Goal: Information Seeking & Learning: Learn about a topic

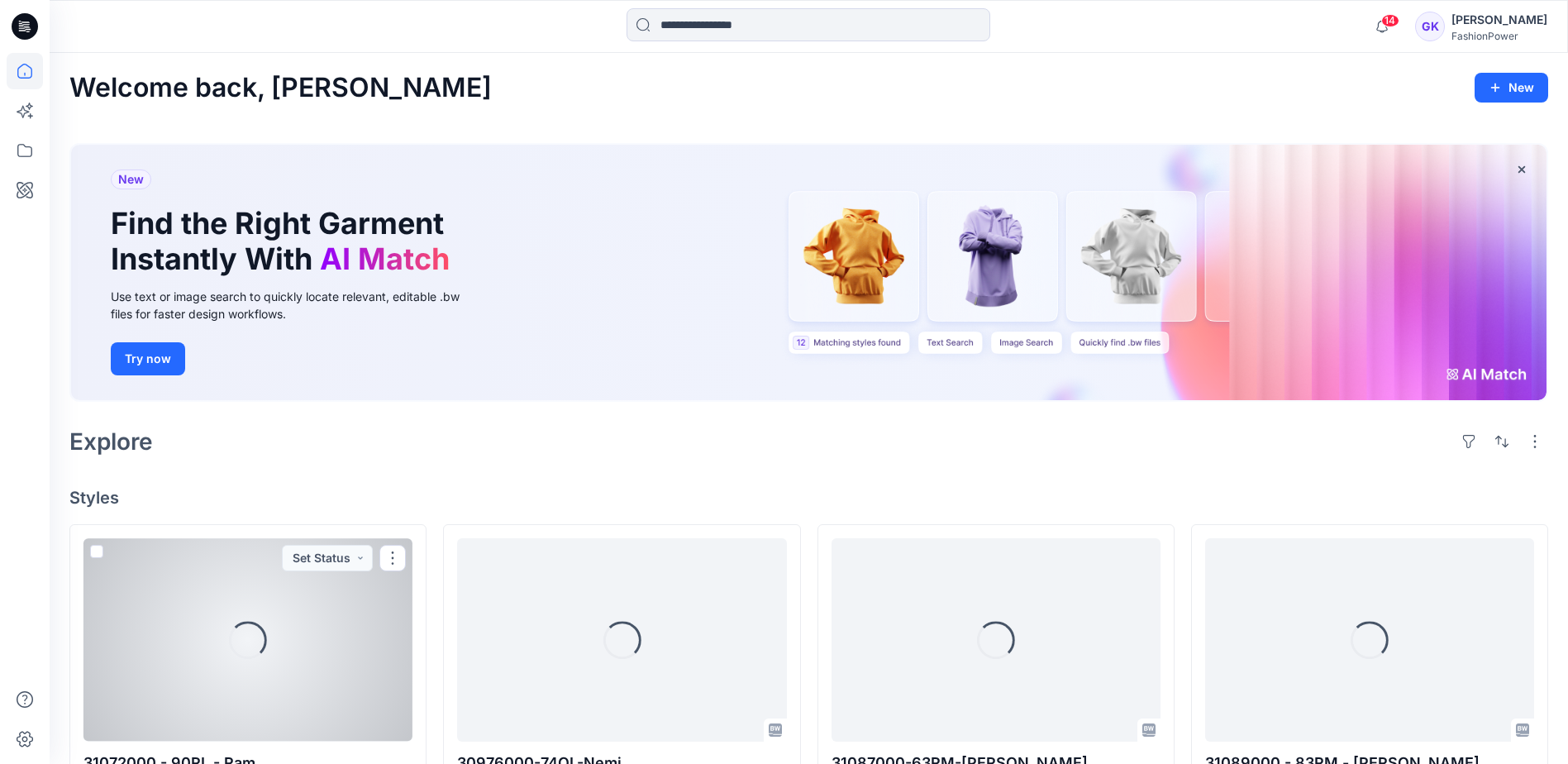
scroll to position [165, 0]
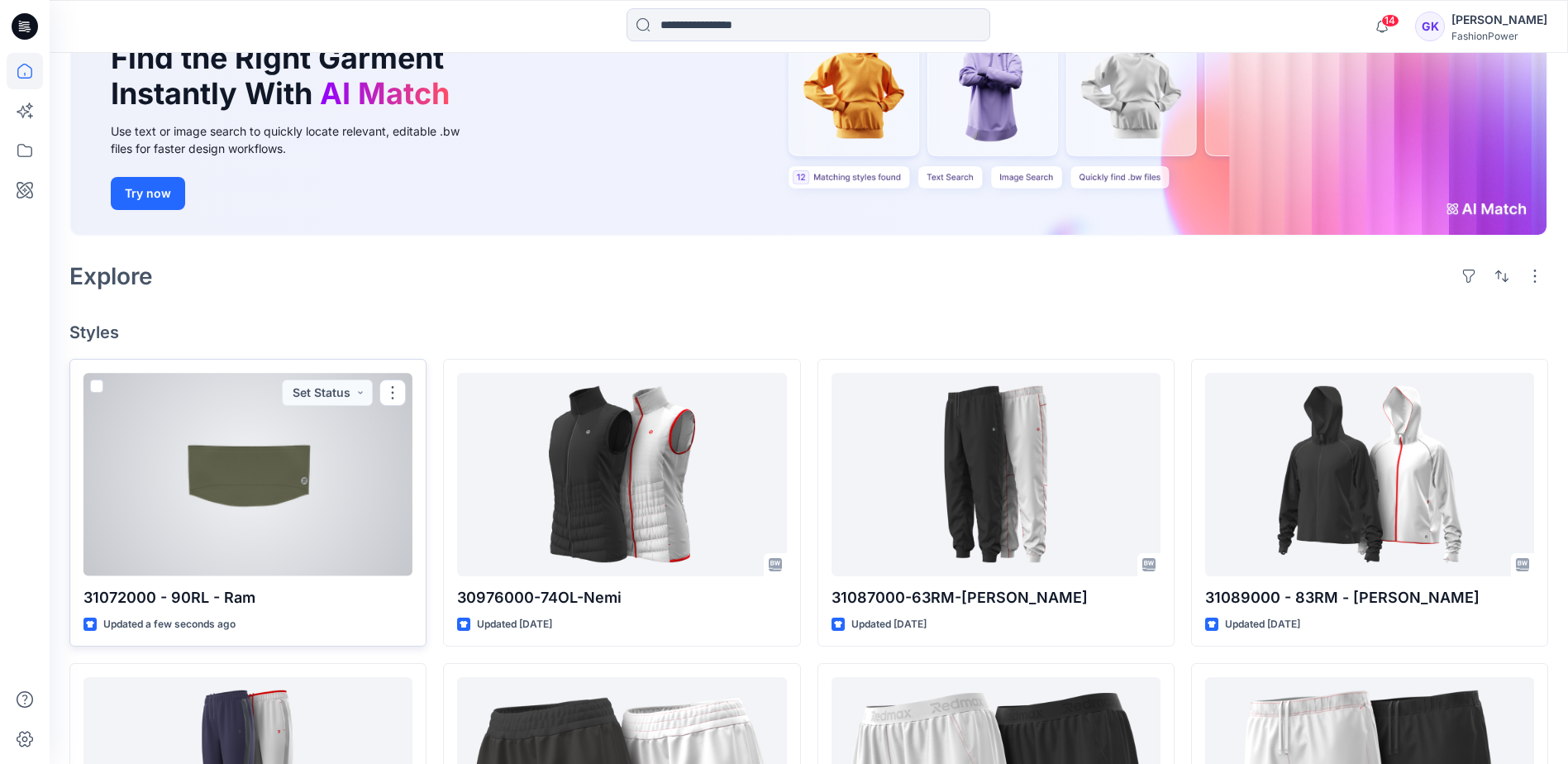
click at [362, 514] on div at bounding box center [248, 474] width 329 height 203
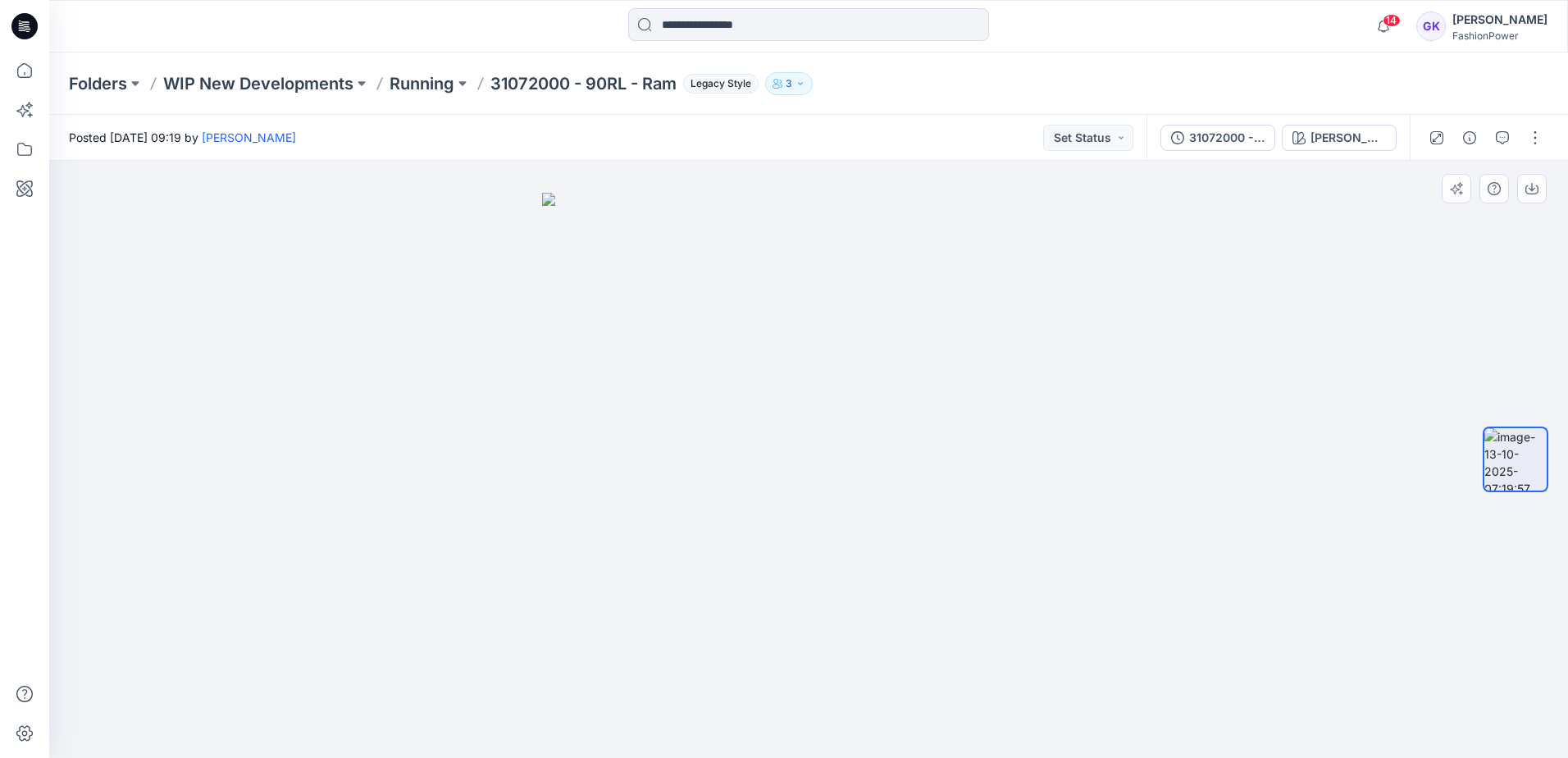
click at [851, 435] on img at bounding box center [809, 475] width 534 height 566
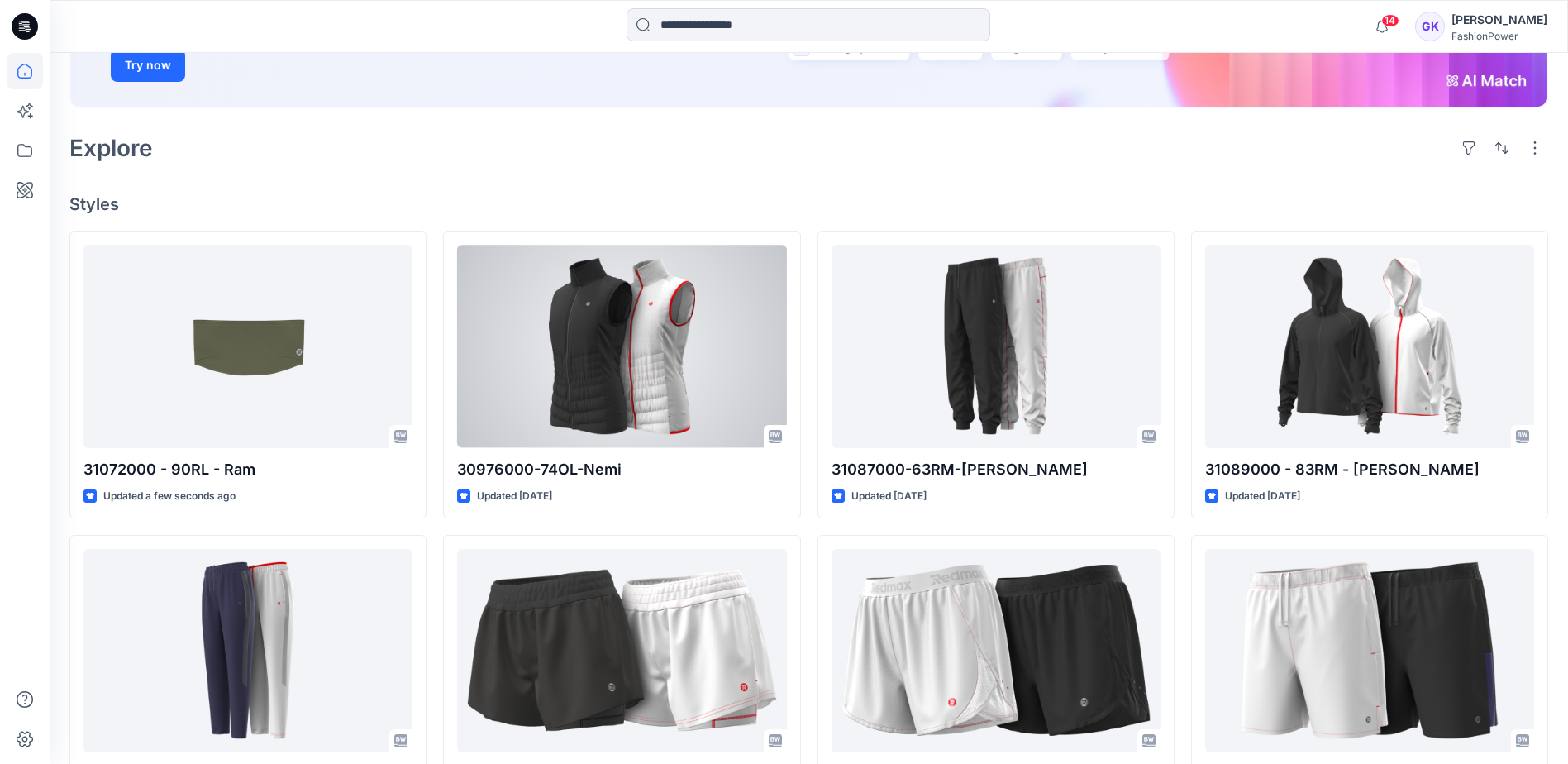
scroll to position [331, 0]
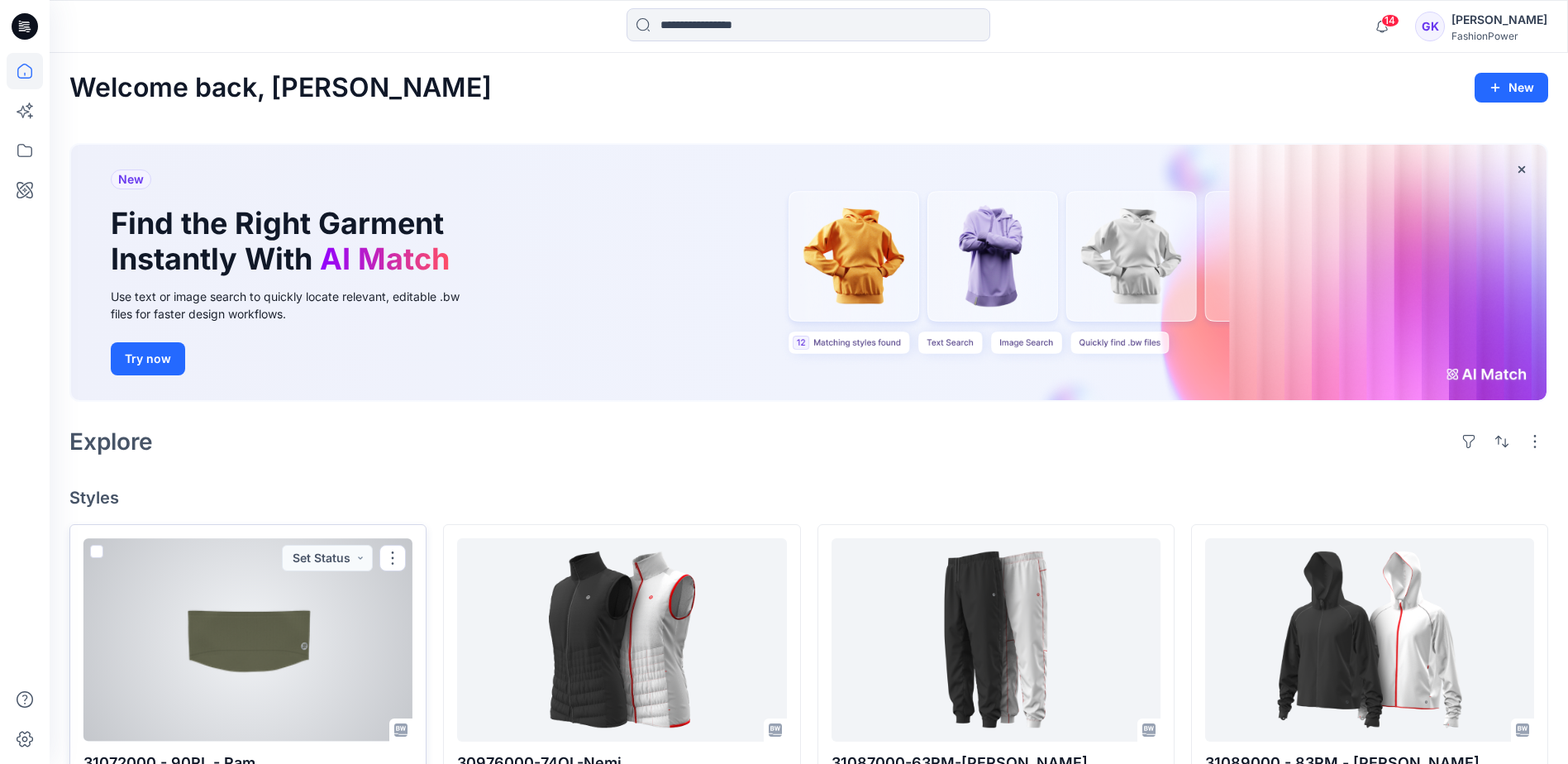
click at [286, 663] on div at bounding box center [248, 639] width 329 height 203
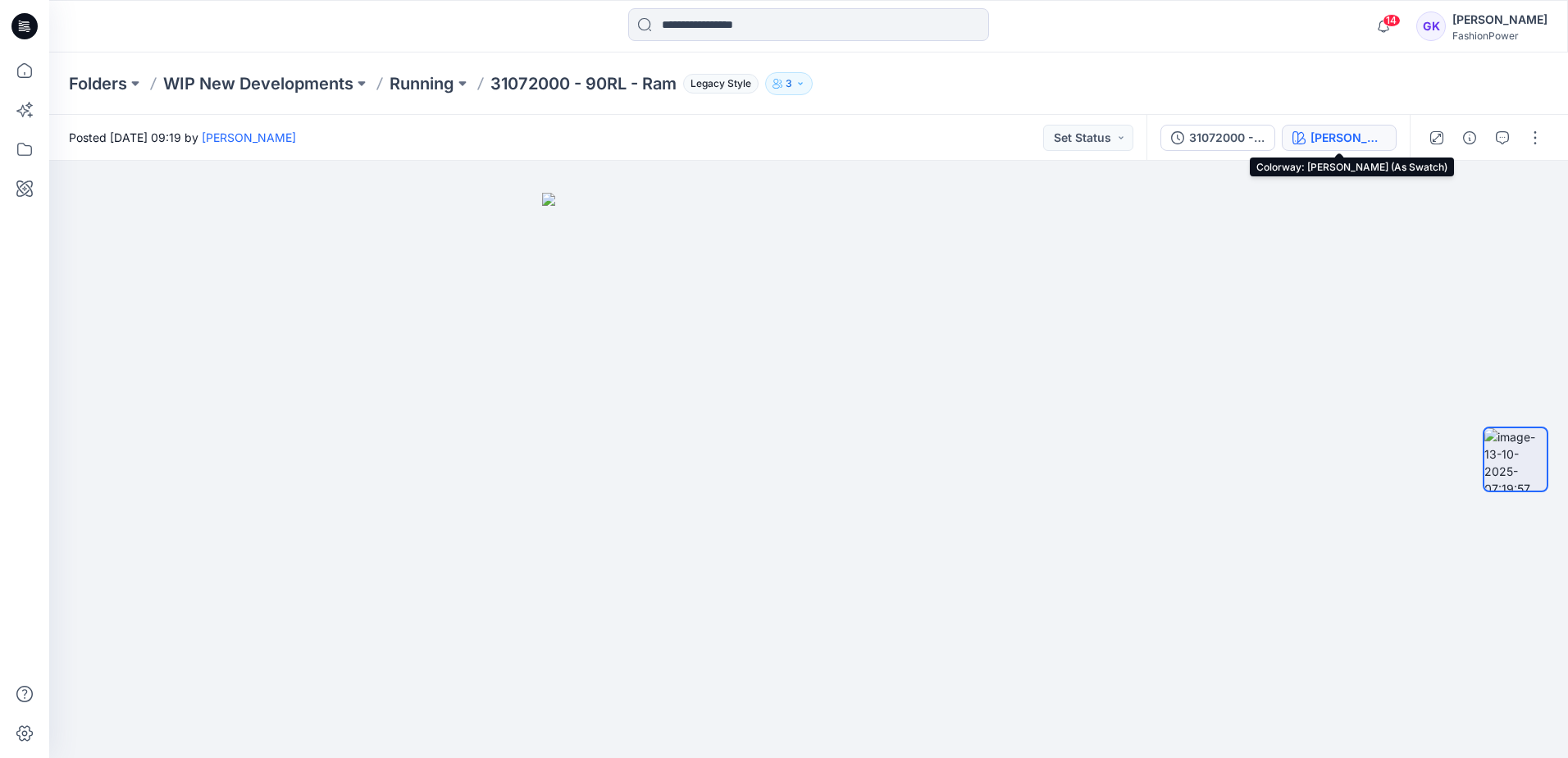
click at [1324, 143] on div "[PERSON_NAME] (As Swatch)" at bounding box center [1349, 138] width 75 height 18
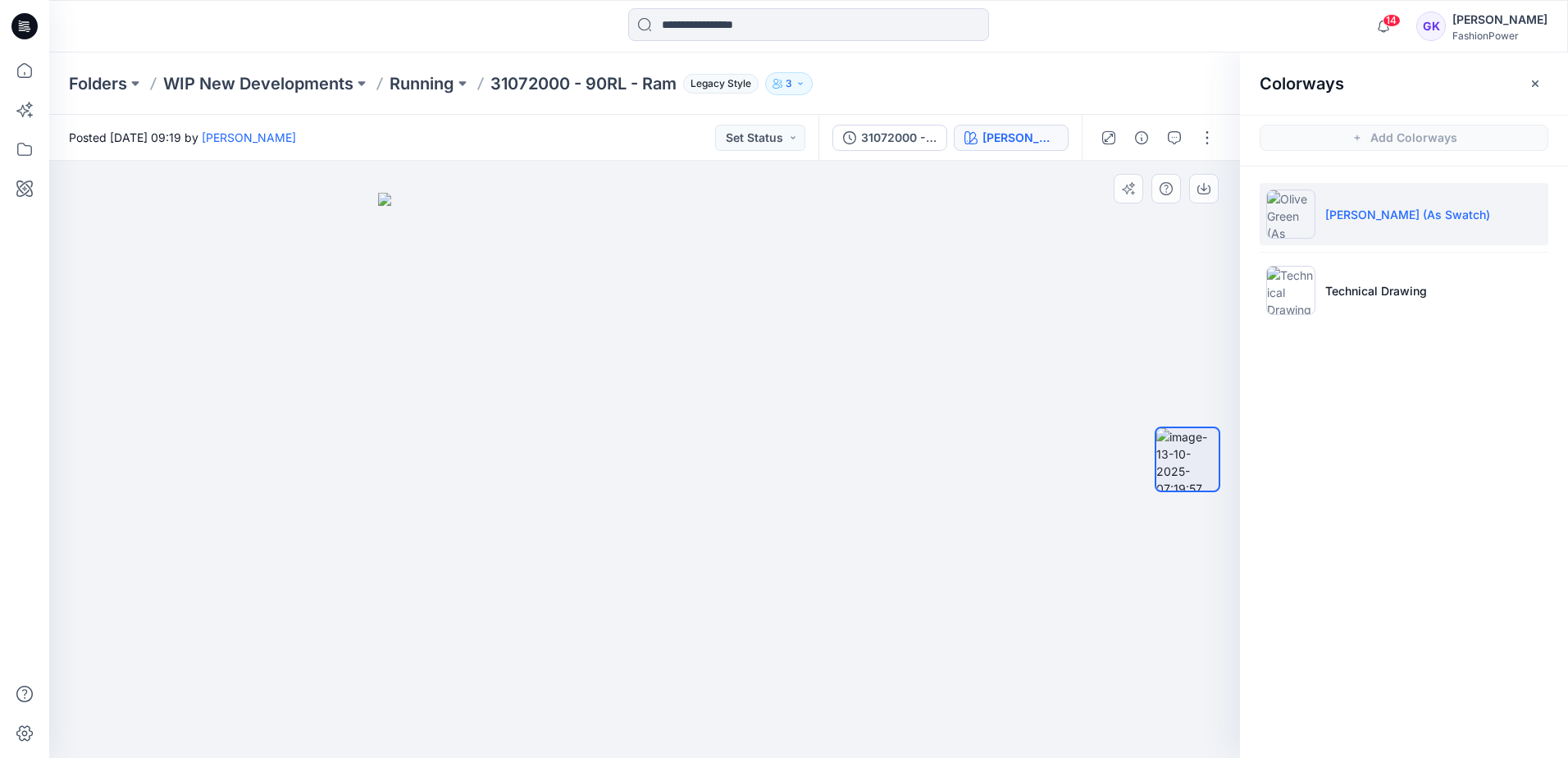
click at [736, 454] on img at bounding box center [645, 475] width 534 height 566
click at [1203, 185] on icon "button" at bounding box center [1204, 189] width 13 height 13
click at [1417, 302] on li "Technical Drawing" at bounding box center [1403, 290] width 289 height 63
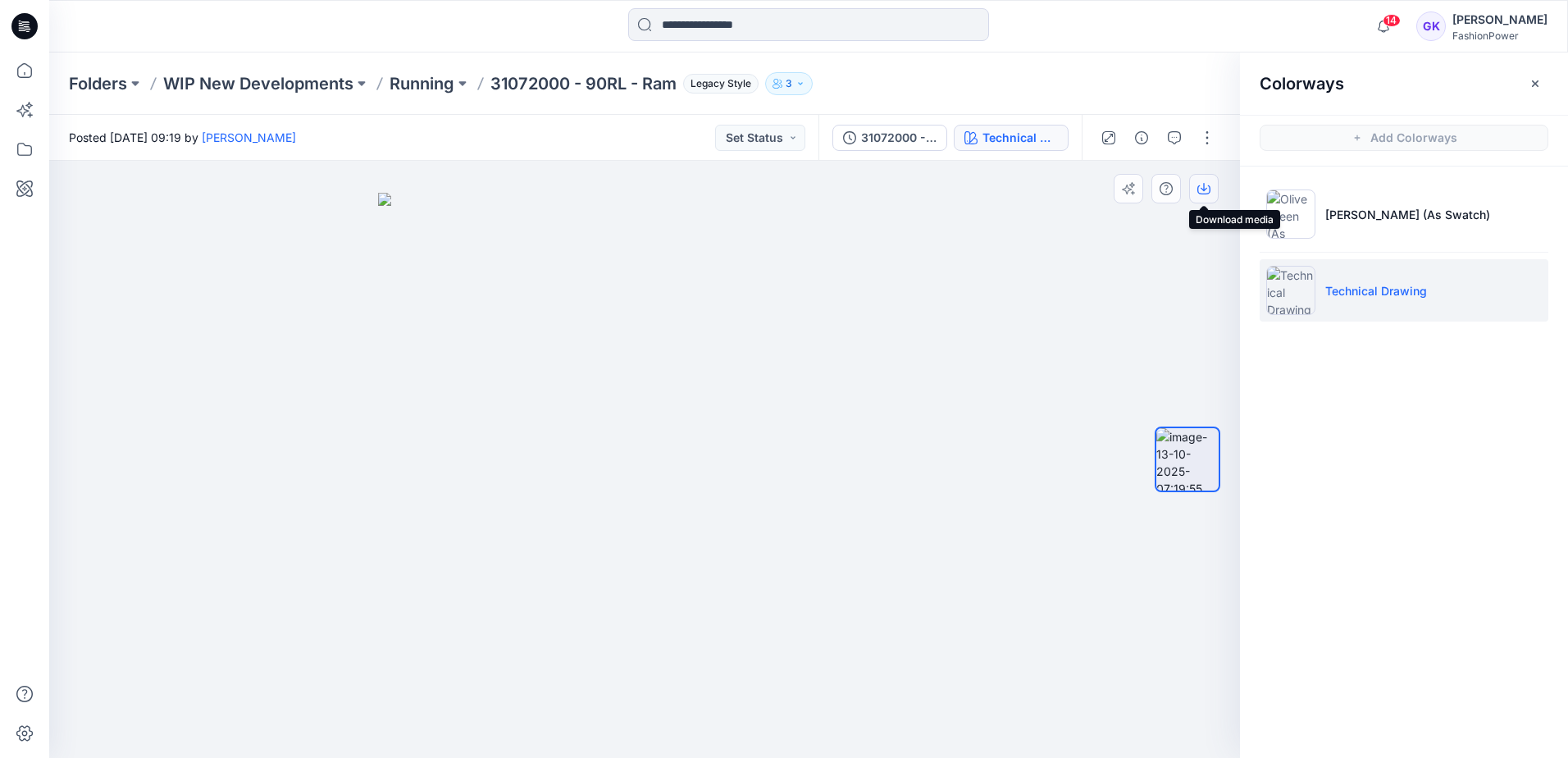
click at [1210, 191] on icon "button" at bounding box center [1204, 190] width 13 height 9
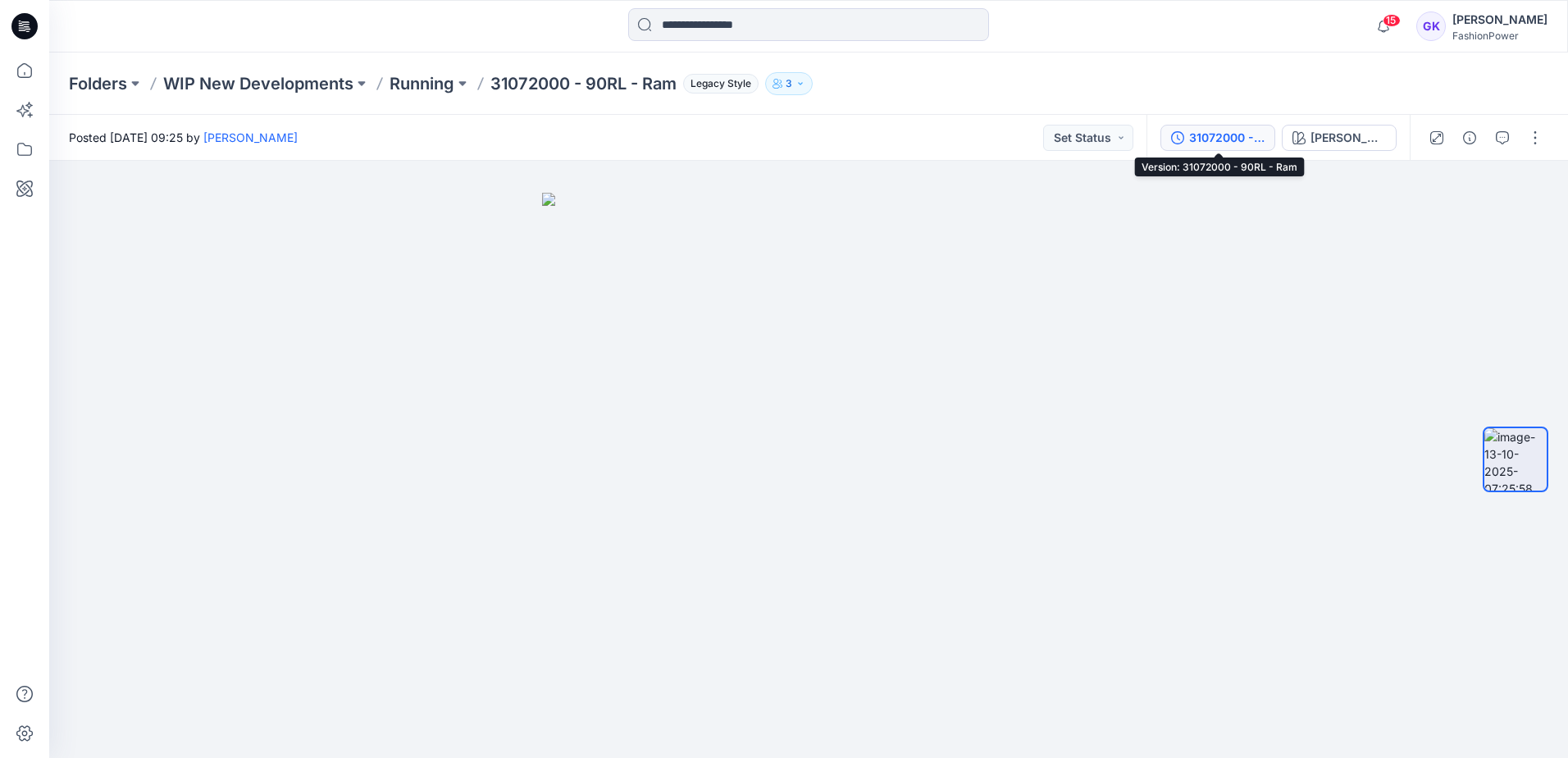
click at [1227, 135] on div "31072000 - 90RL - Ram" at bounding box center [1227, 138] width 75 height 18
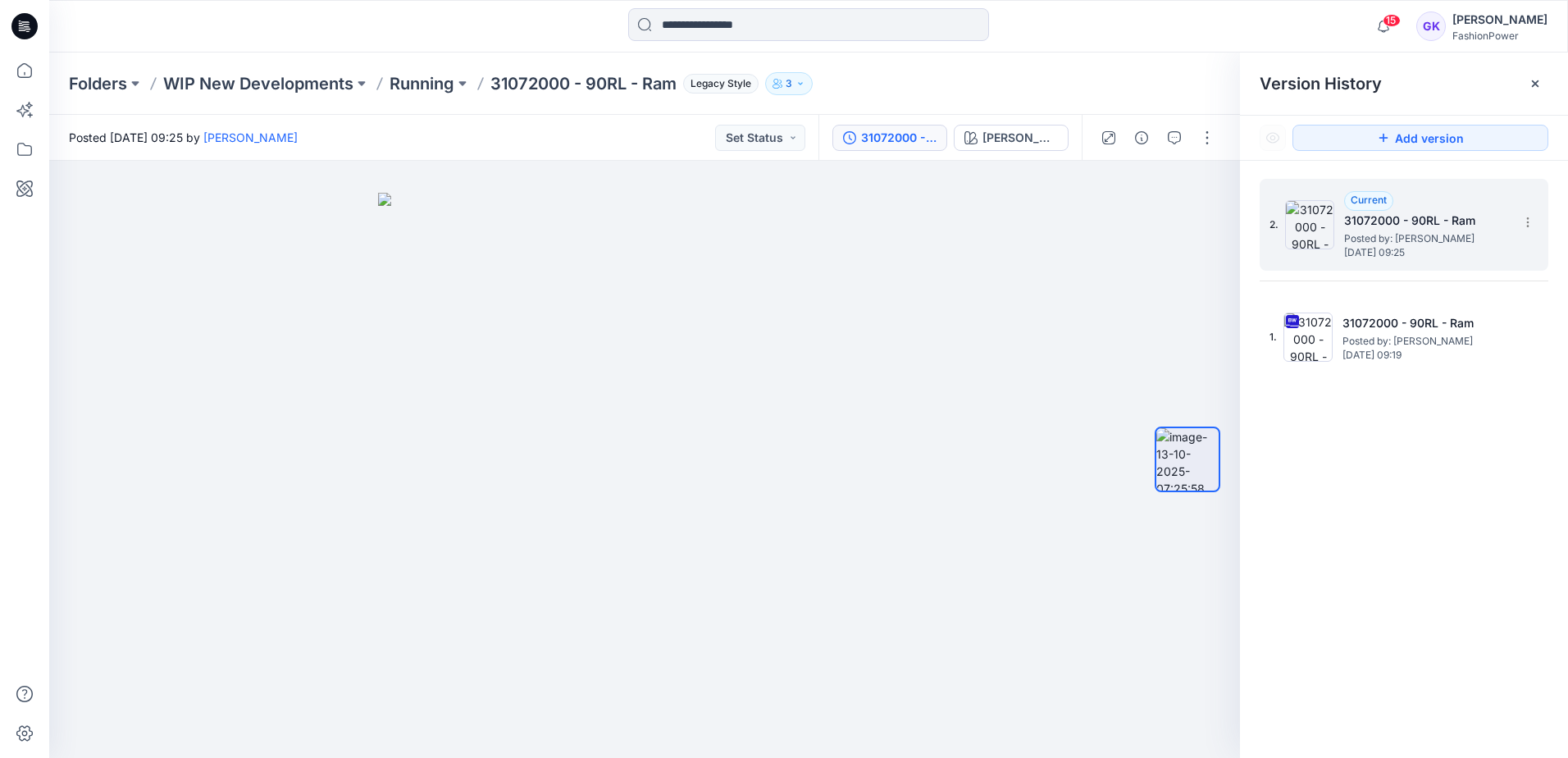
click at [1493, 224] on h5 "31072000 - 90RL - Ram" at bounding box center [1426, 221] width 164 height 20
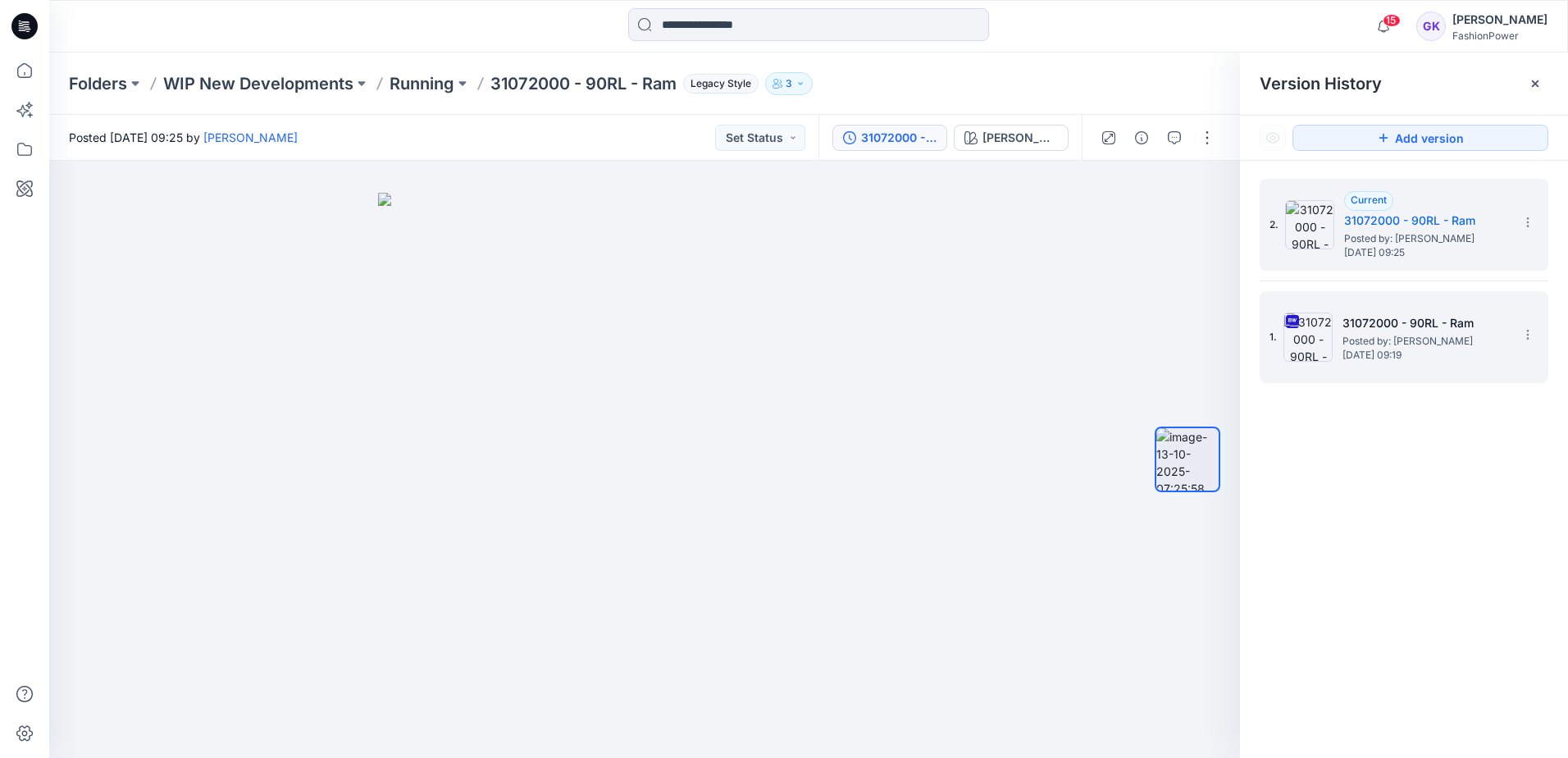
click at [1379, 329] on h5 "31072000 - 90RL - Ram" at bounding box center [1424, 323] width 164 height 20
click at [1438, 224] on h5 "31072000 - 90RL - Ram" at bounding box center [1426, 221] width 164 height 20
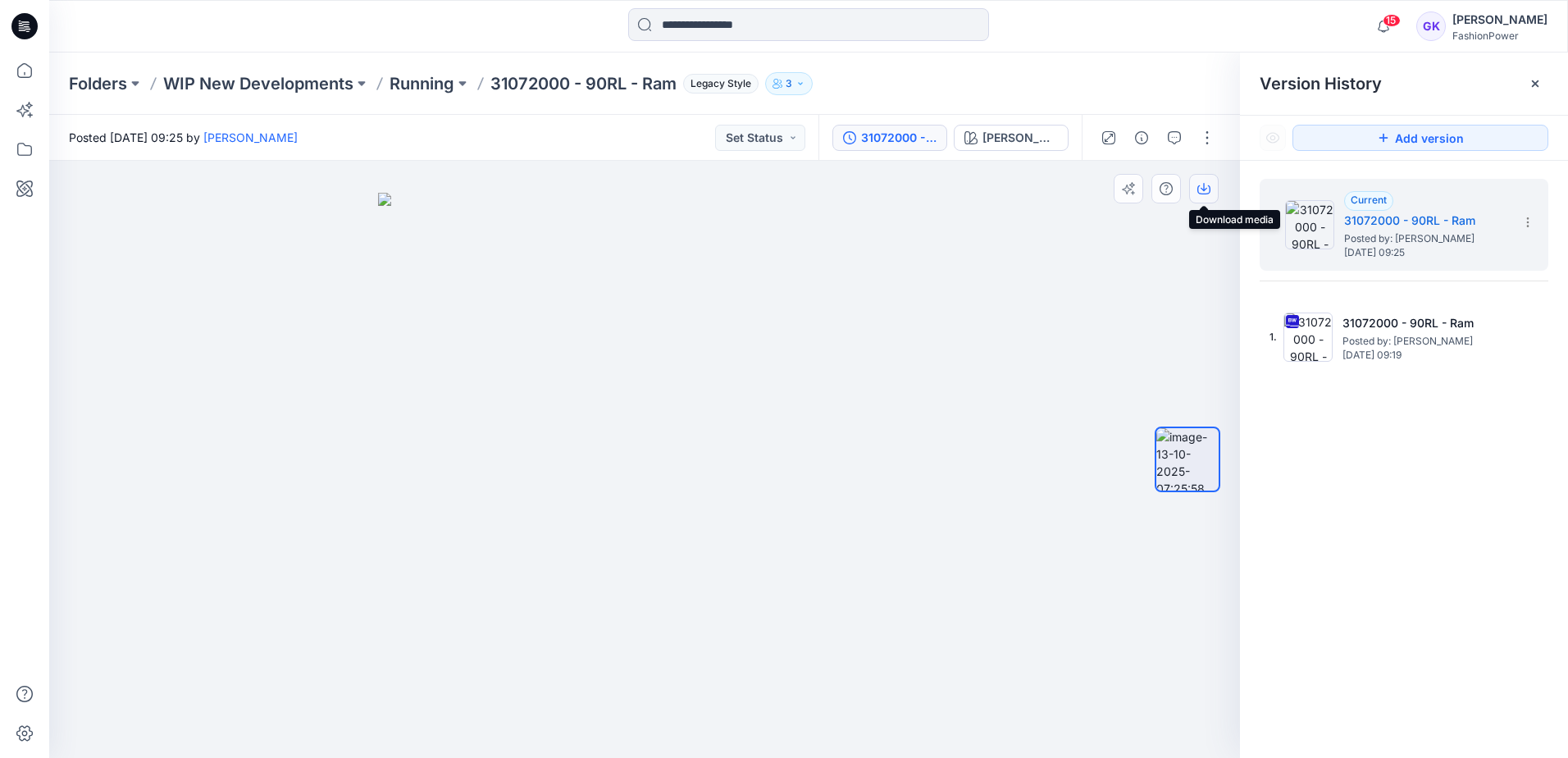
click at [1203, 185] on icon "button" at bounding box center [1204, 189] width 13 height 13
click at [1011, 137] on div "[PERSON_NAME] (As Swatch)" at bounding box center [1021, 138] width 75 height 18
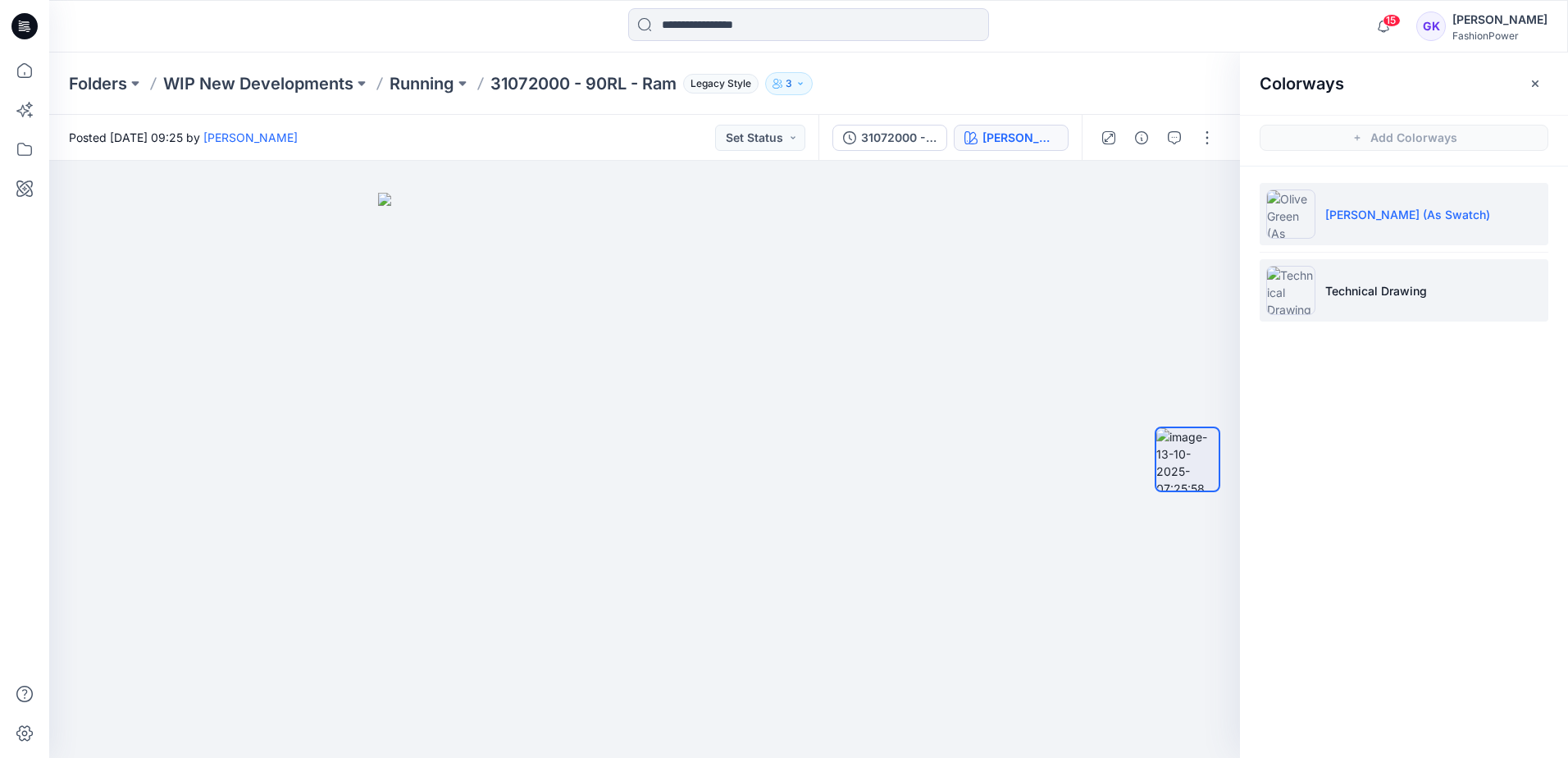
click at [1469, 303] on li "Technical Drawing" at bounding box center [1403, 290] width 289 height 63
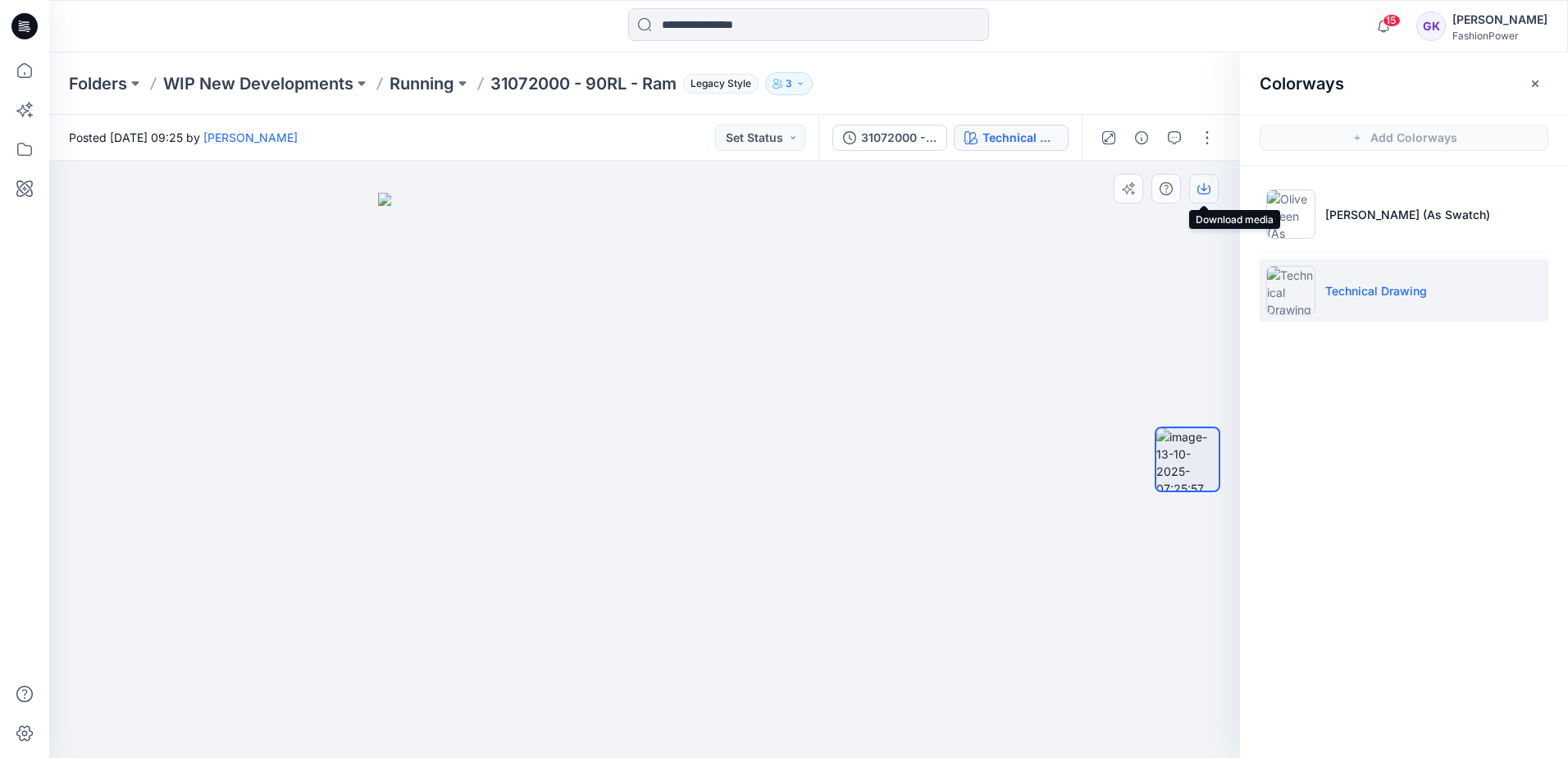
click at [1198, 189] on icon "button" at bounding box center [1204, 189] width 13 height 13
click at [1416, 404] on div "Colorways Add Colorways [PERSON_NAME] (As Swatch) Technical Drawing" at bounding box center [1404, 405] width 328 height 705
